Goal: Information Seeking & Learning: Find specific fact

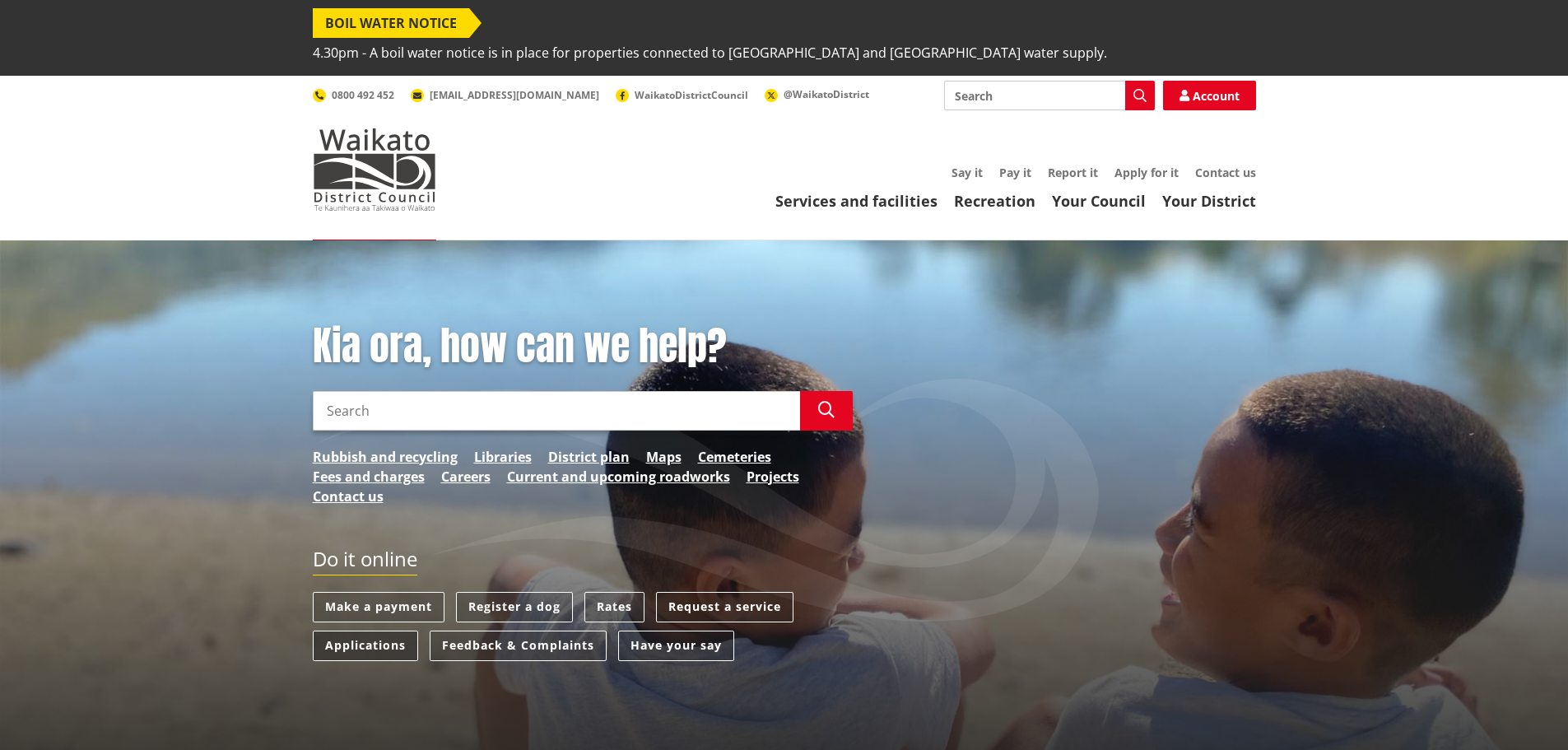
click at [356, 631] on link "Applications" at bounding box center [365, 646] width 105 height 31
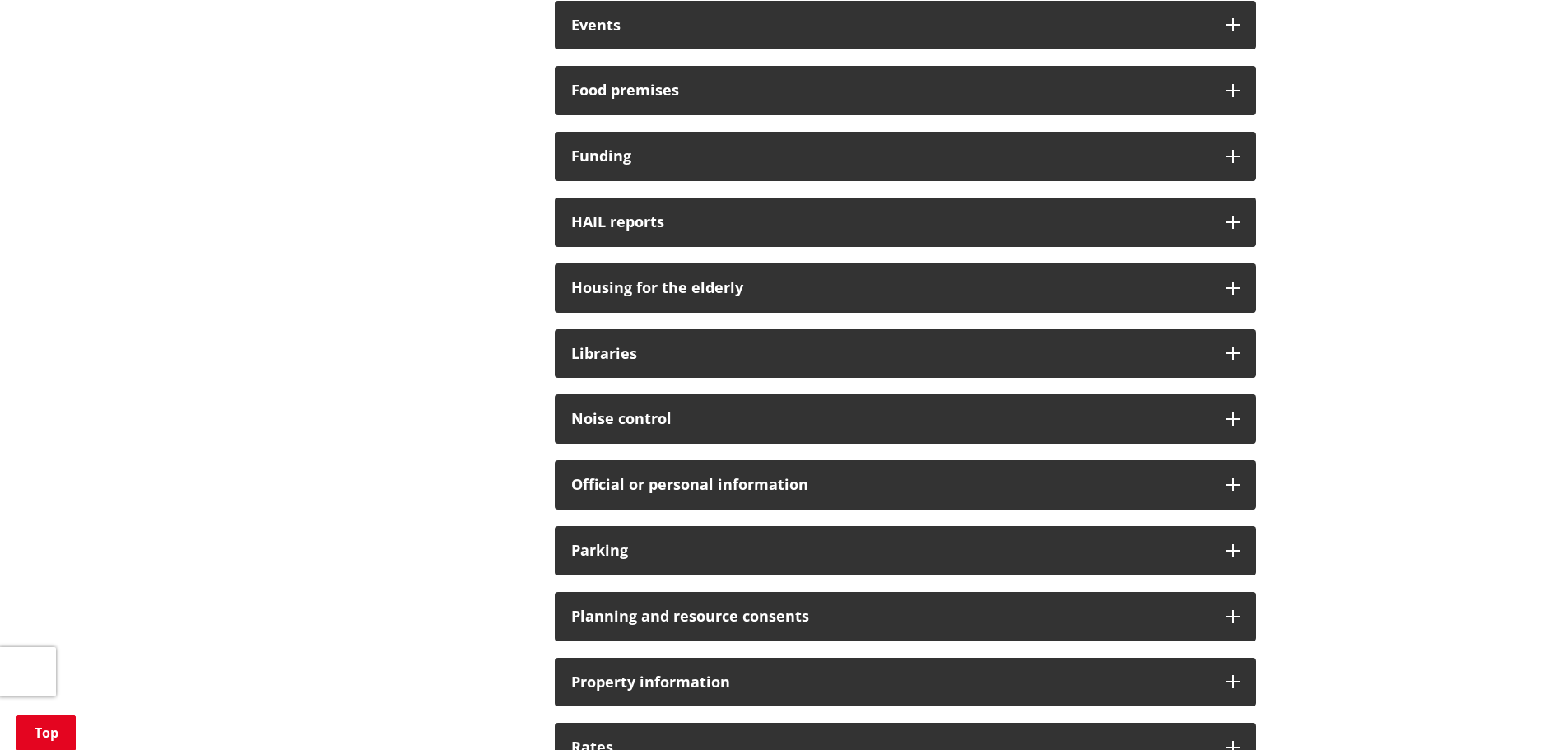
scroll to position [1235, 0]
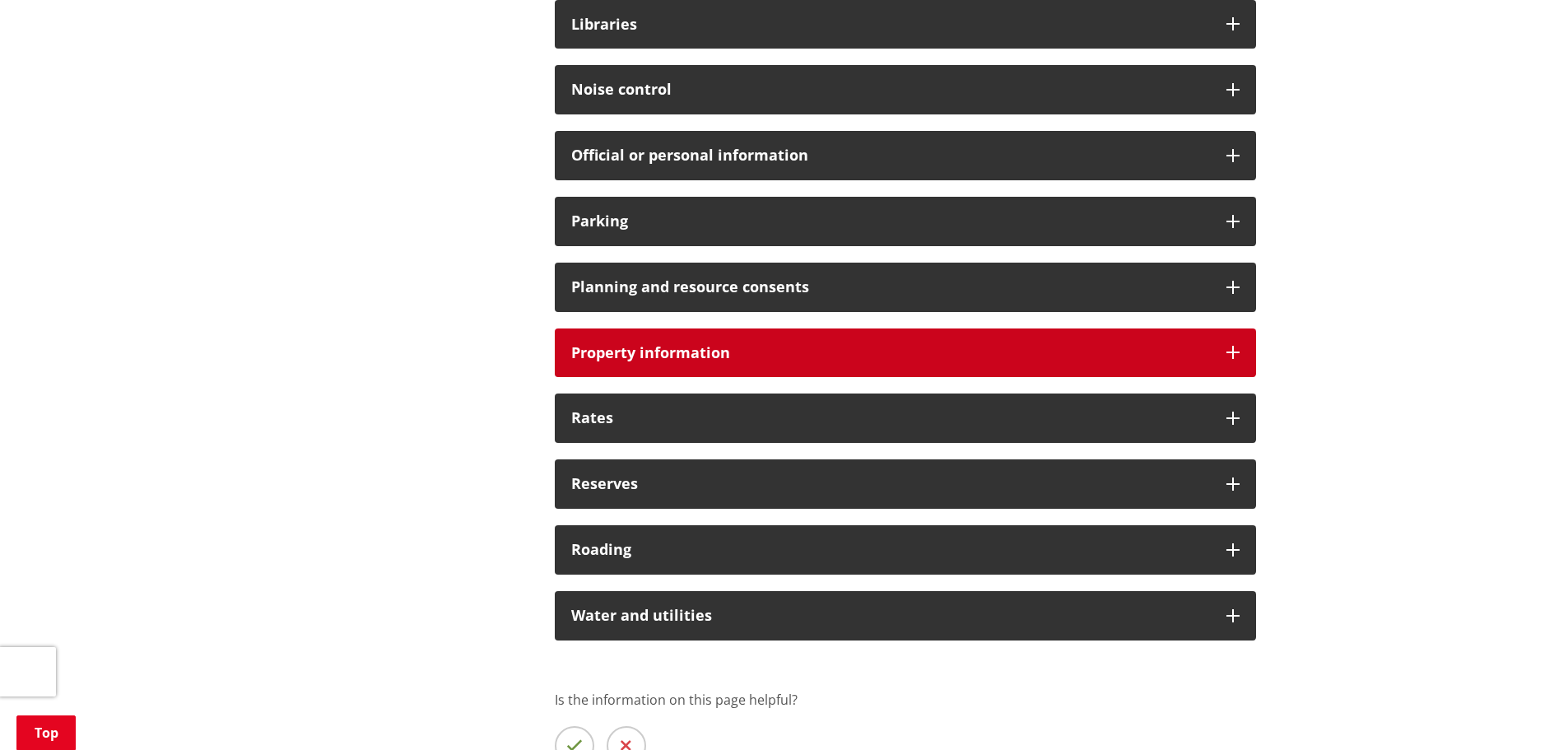
click at [774, 345] on h3 "Property information" at bounding box center [890, 353] width 639 height 17
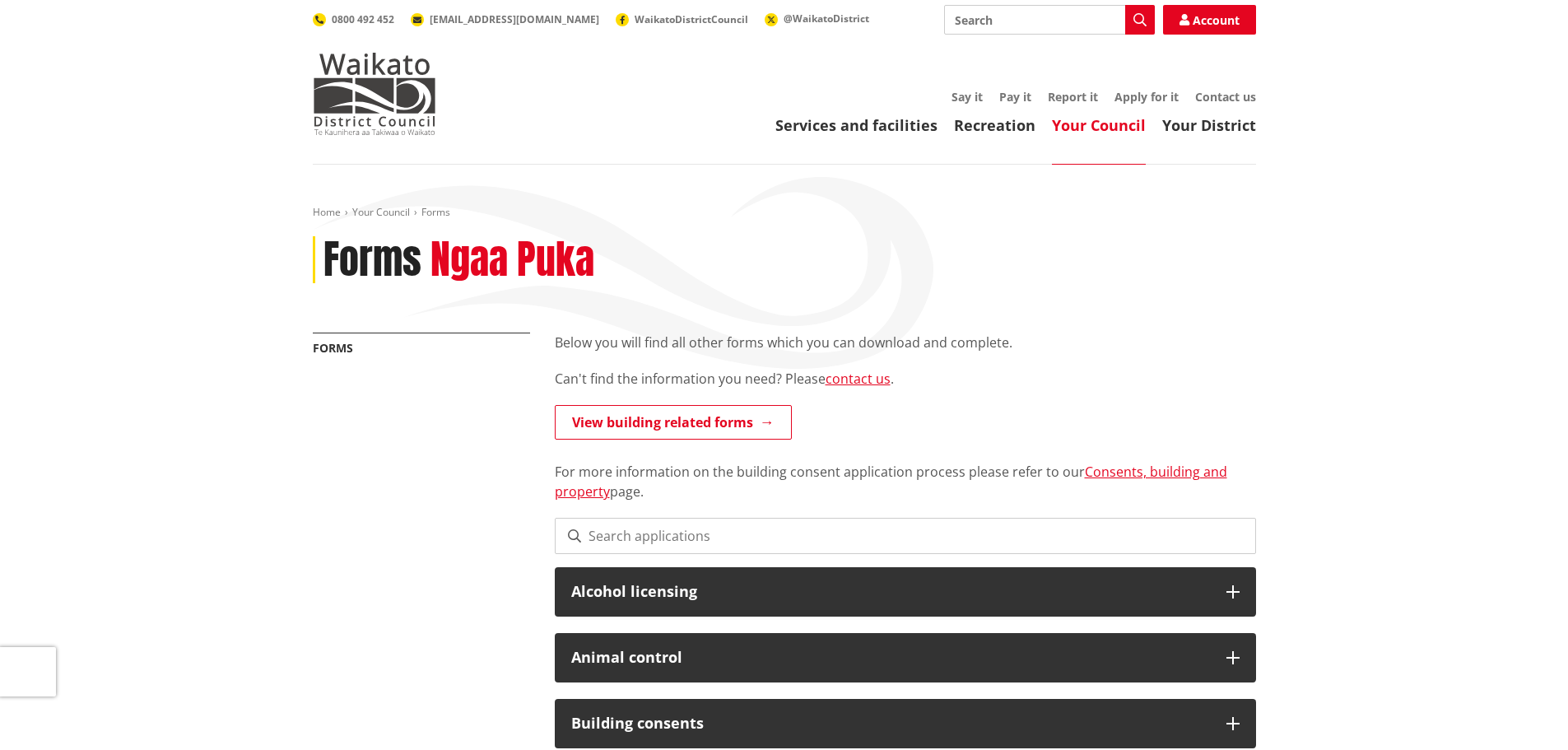
scroll to position [0, 0]
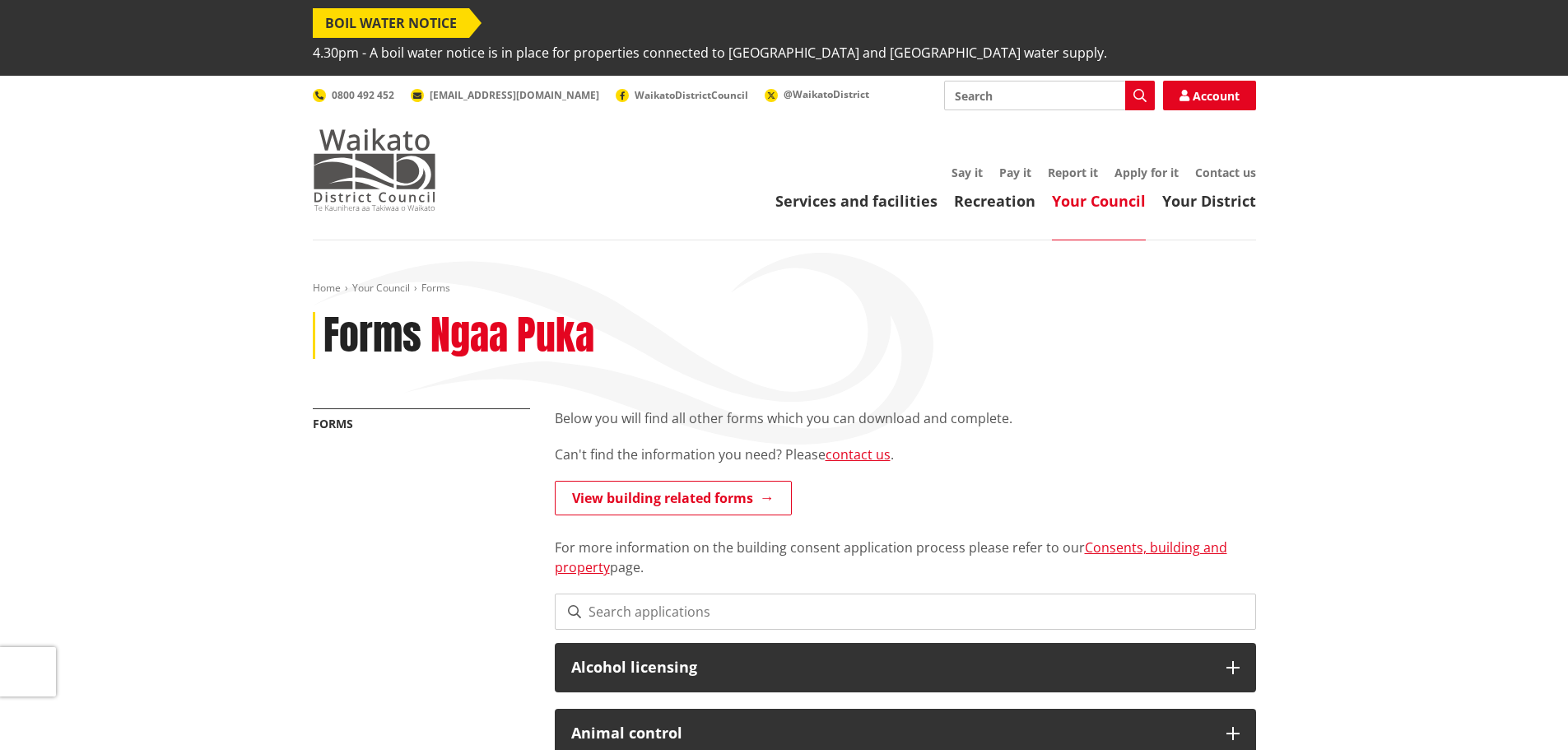
click at [357, 146] on img at bounding box center [374, 169] width 123 height 82
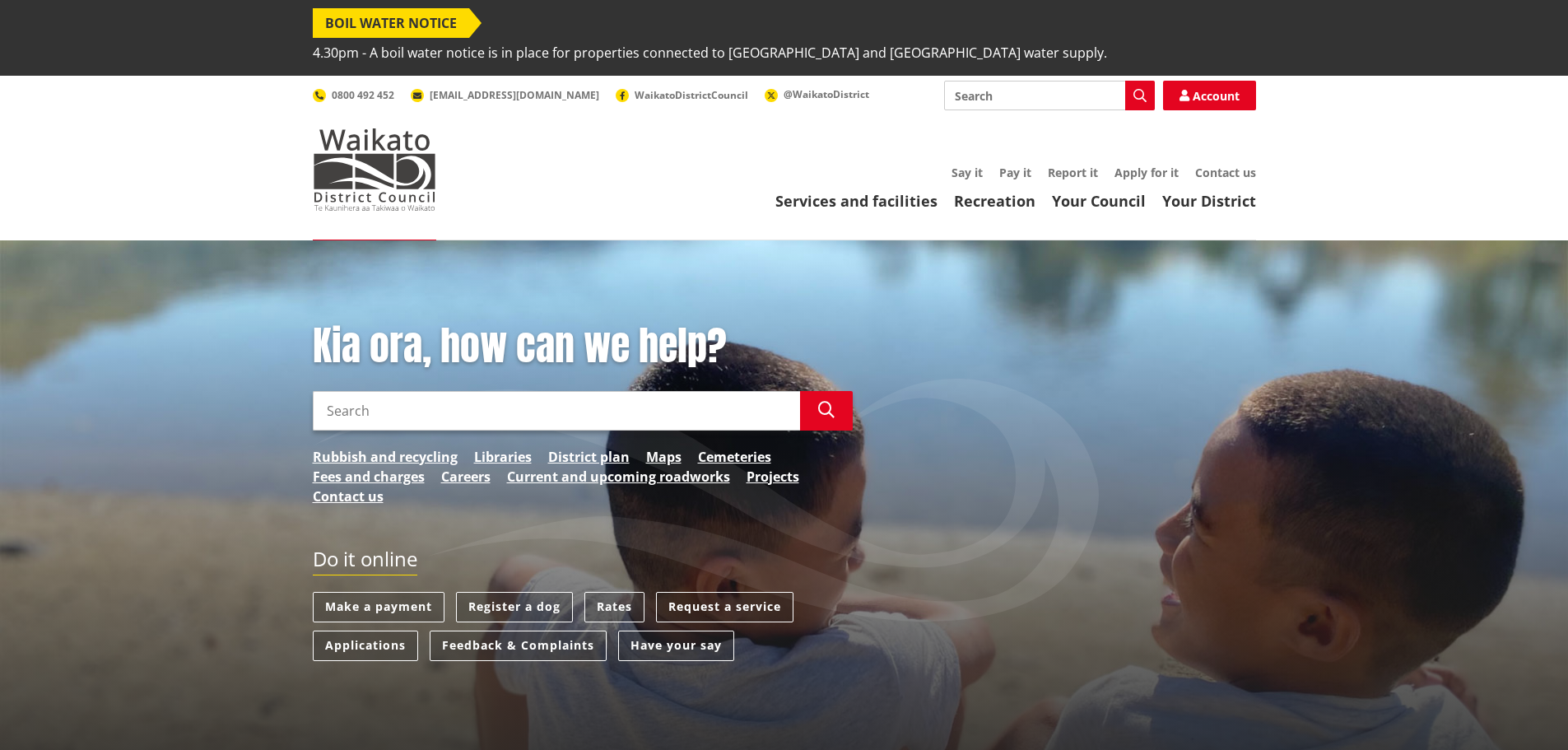
click at [578, 392] on input "Search" at bounding box center [556, 411] width 487 height 40
type input "rapid number"
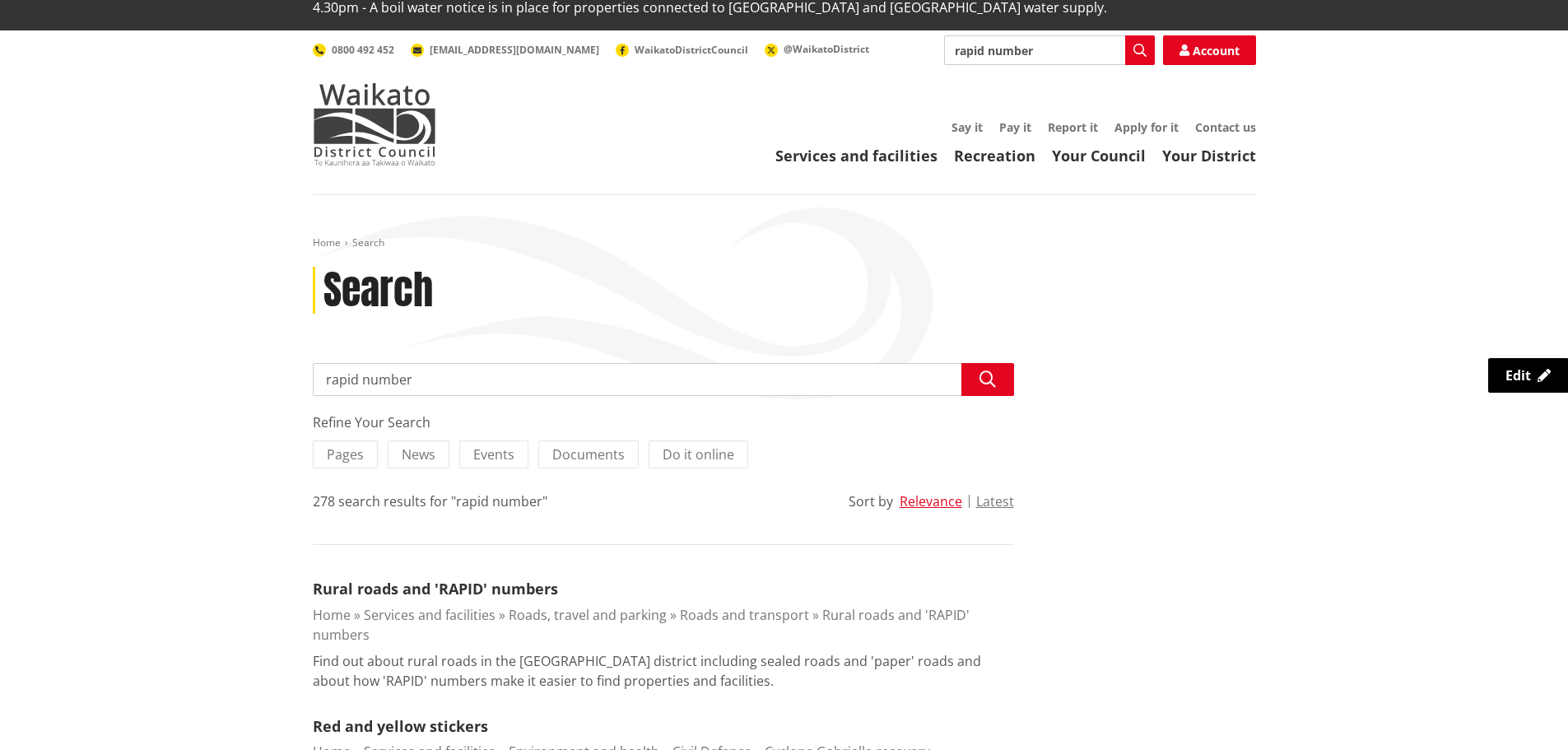
scroll to position [82, 0]
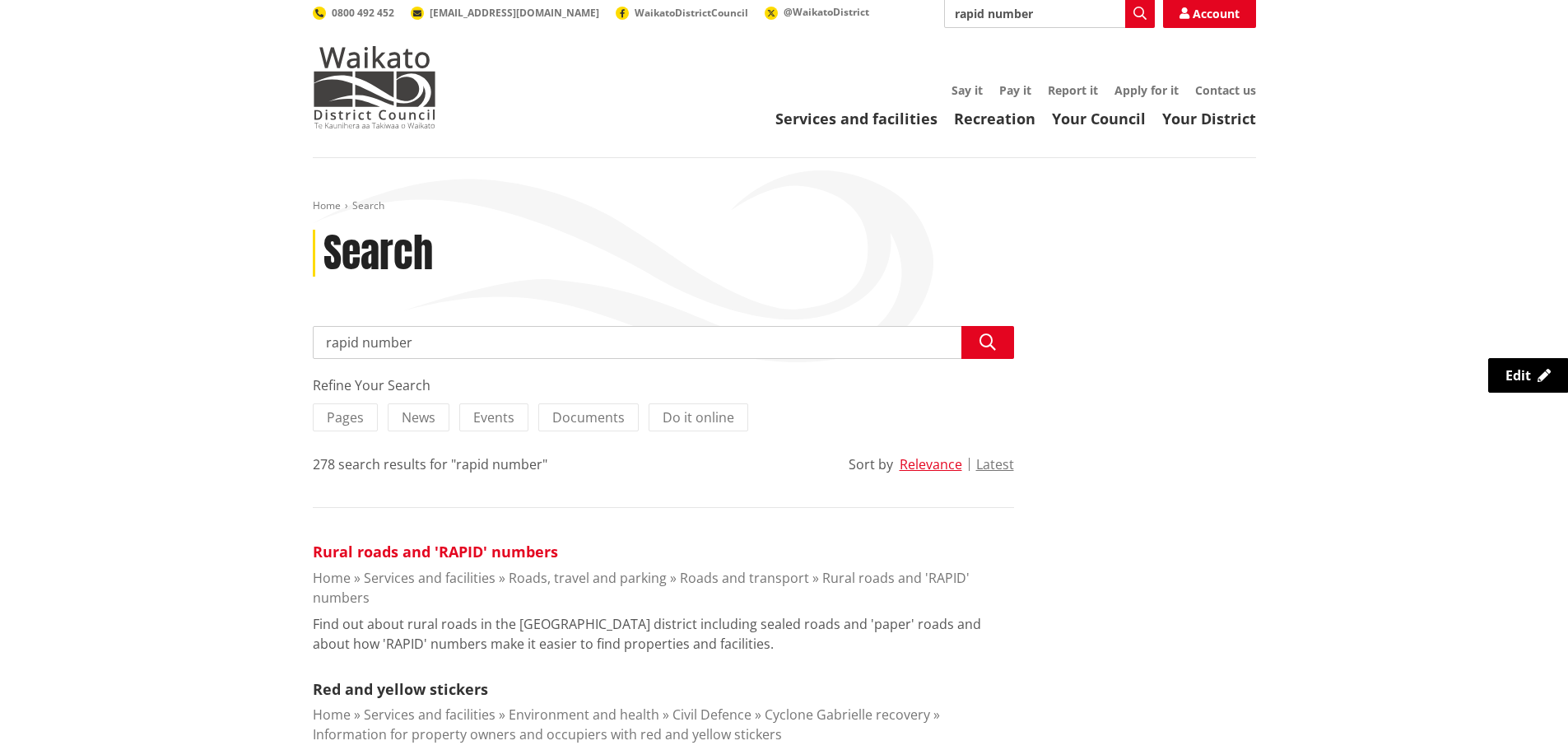
click at [477, 542] on link "Rural roads and 'RAPID' numbers" at bounding box center [435, 552] width 245 height 20
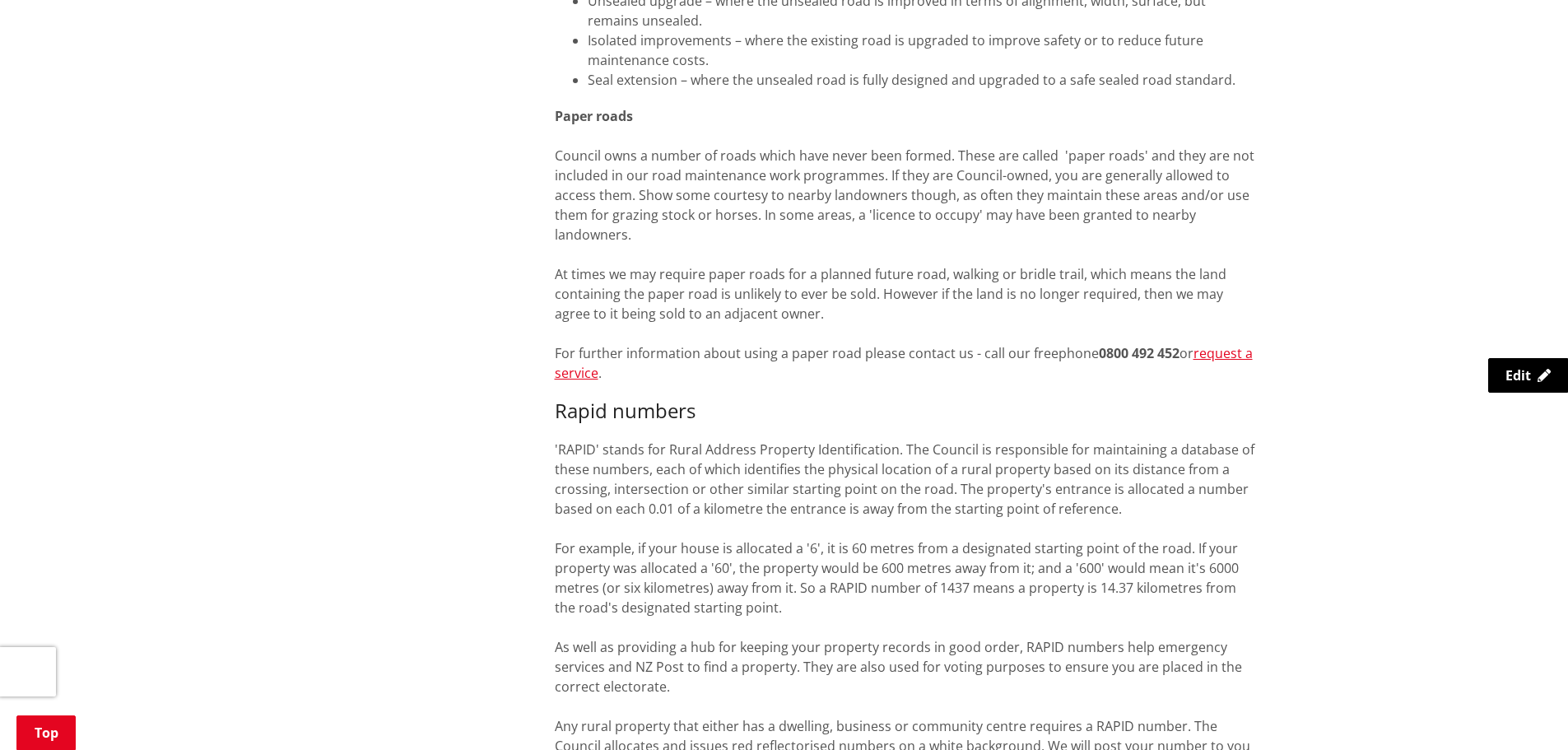
scroll to position [411, 0]
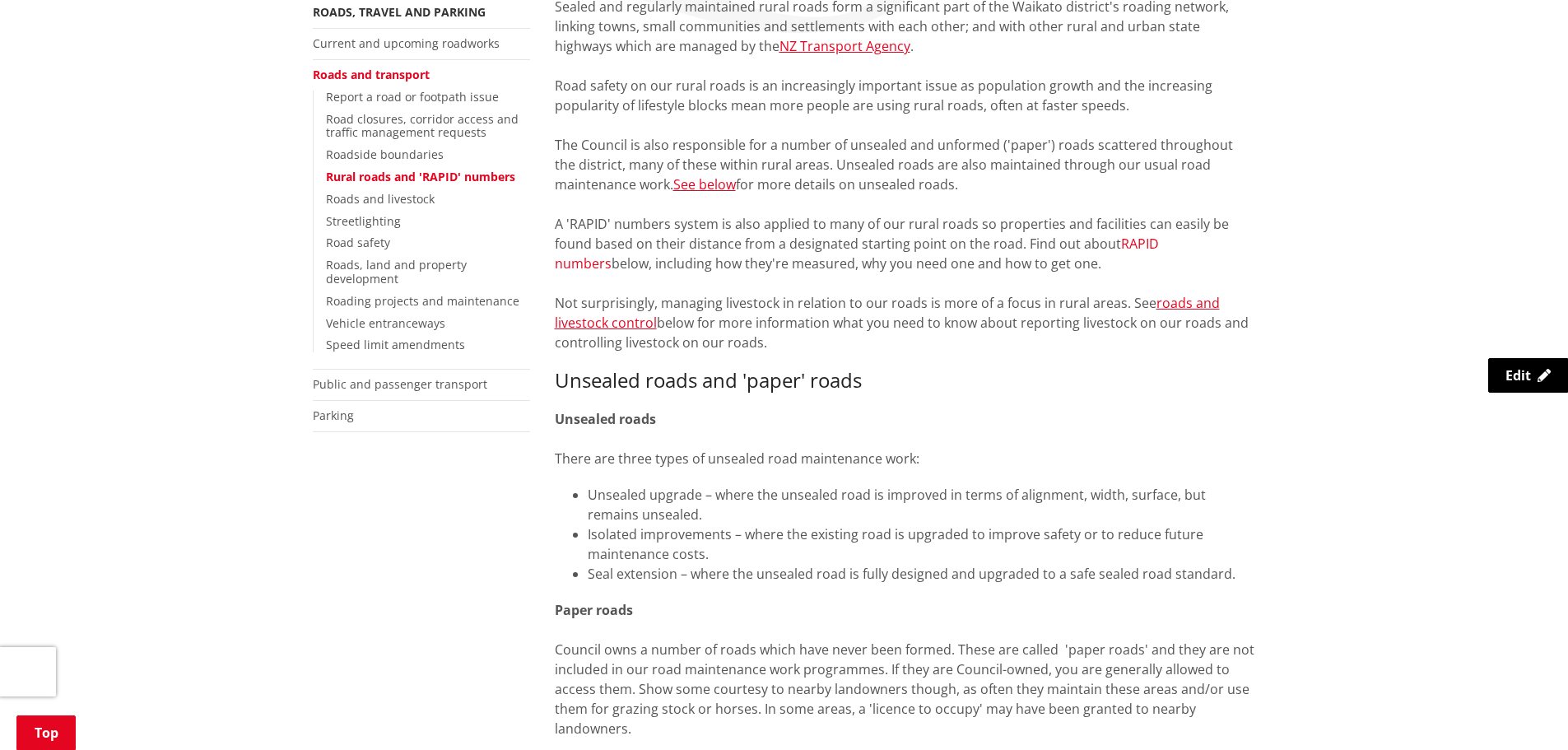
click at [1159, 235] on link "RAPID numbers" at bounding box center [857, 254] width 604 height 38
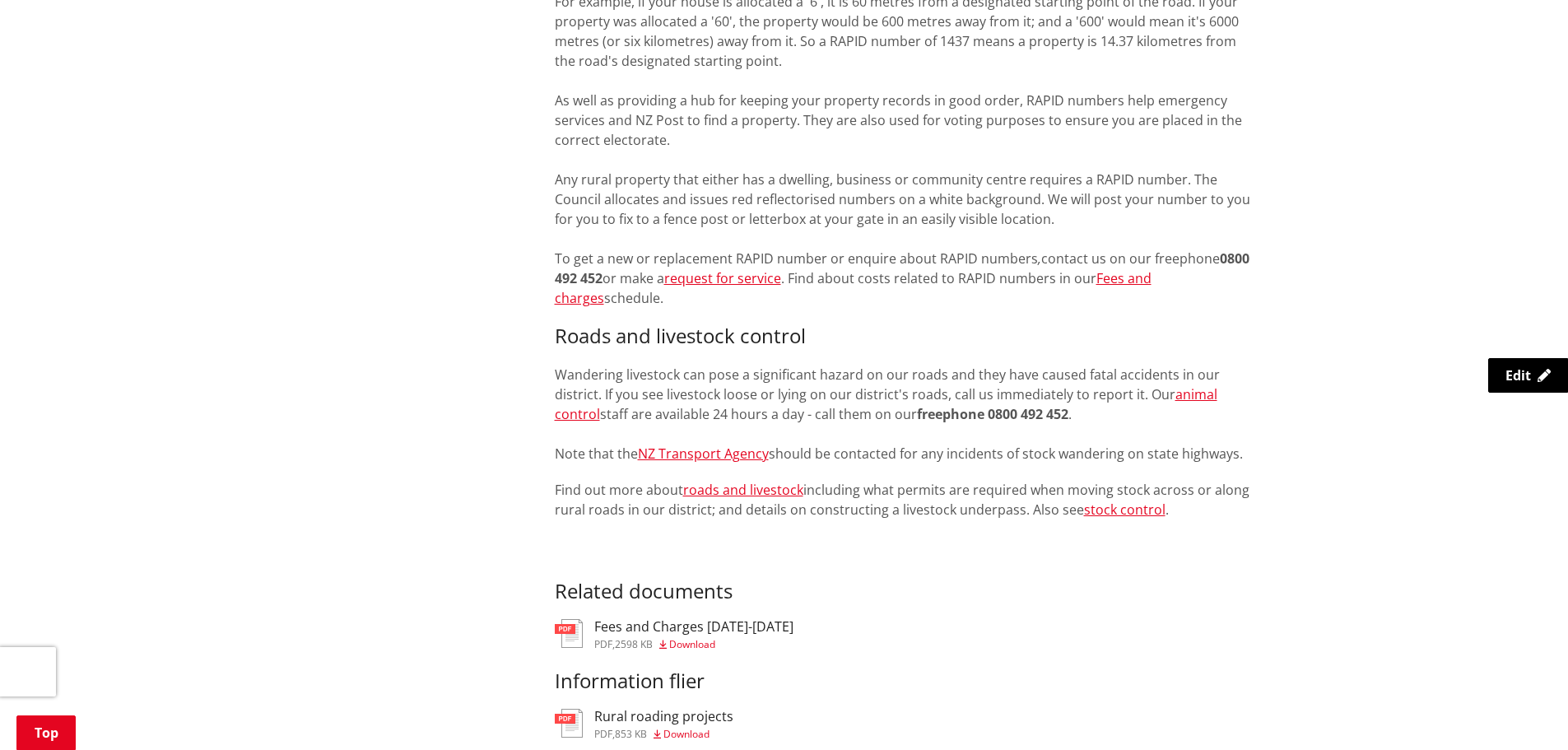
scroll to position [1565, 0]
